Goal: Information Seeking & Learning: Compare options

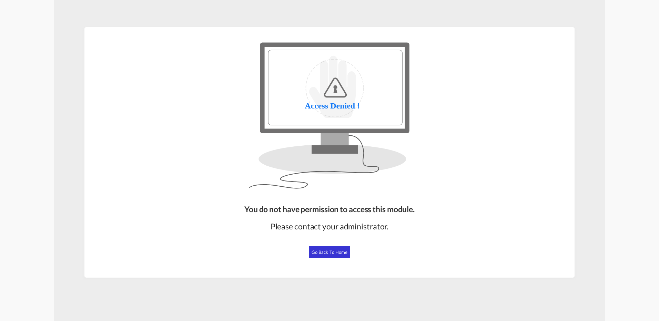
drag, startPoint x: 336, startPoint y: 251, endPoint x: 360, endPoint y: 190, distance: 65.1
click at [336, 251] on span "Go Back to Home" at bounding box center [330, 253] width 36 height 6
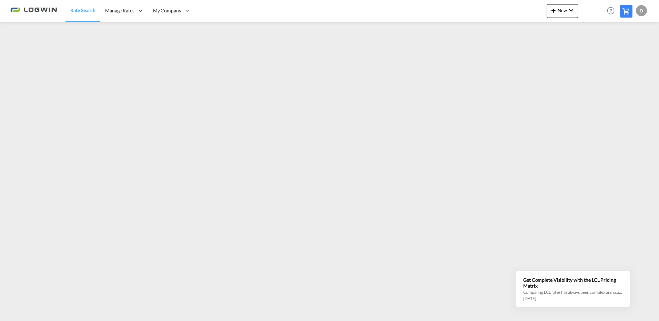
click at [640, 11] on div "D" at bounding box center [641, 10] width 11 height 11
click at [631, 30] on button "My Profile" at bounding box center [633, 30] width 45 height 14
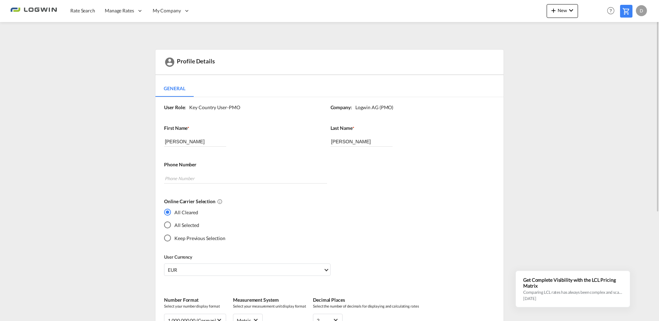
click at [643, 12] on div "D" at bounding box center [641, 10] width 11 height 11
click at [572, 48] on md-backdrop at bounding box center [329, 160] width 659 height 321
click at [85, 11] on span "Rate Search" at bounding box center [82, 11] width 25 height 6
